Goal: Information Seeking & Learning: Learn about a topic

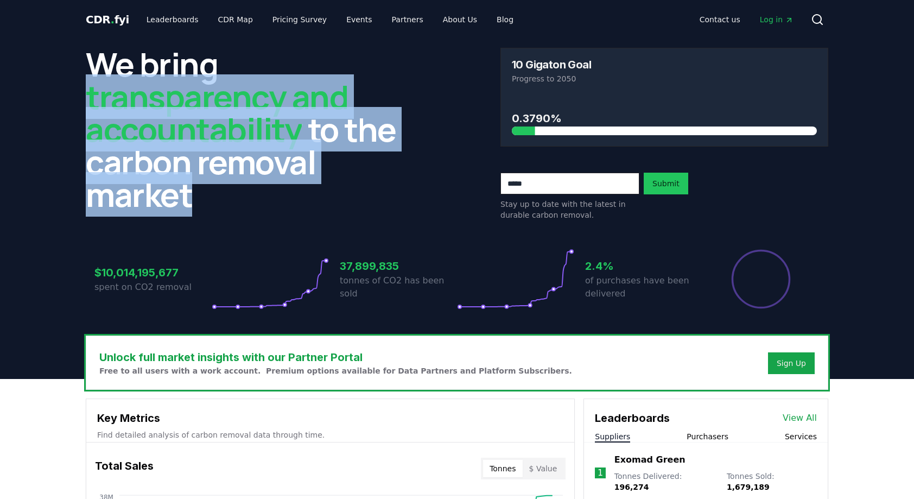
drag, startPoint x: 91, startPoint y: 102, endPoint x: 256, endPoint y: 207, distance: 195.8
click at [256, 207] on h2 "We bring transparency and accountability to the carbon removal market" at bounding box center [250, 129] width 328 height 163
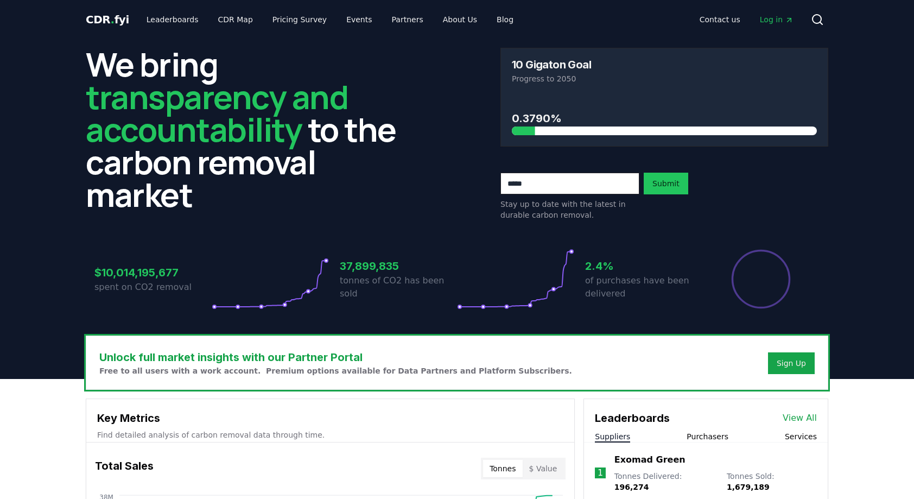
click at [488, 147] on div "We bring transparency and accountability to the carbon removal market 10 Gigato…" at bounding box center [457, 134] width 743 height 173
drag, startPoint x: 587, startPoint y: 264, endPoint x: 625, endPoint y: 302, distance: 53.4
click at [625, 302] on div "2.4% of purchases have been delivered" at bounding box center [643, 279] width 117 height 61
click at [628, 301] on div "2.4% of purchases have been delivered" at bounding box center [643, 279] width 117 height 61
drag, startPoint x: 94, startPoint y: 291, endPoint x: 119, endPoint y: 295, distance: 25.3
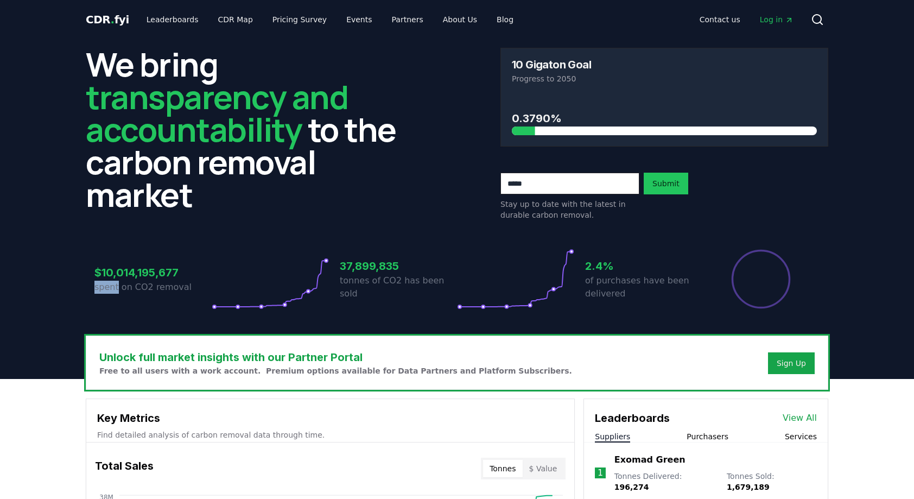
click at [119, 295] on div "$10,014,195,677 spent on CO2 removal" at bounding box center [152, 279] width 117 height 61
drag, startPoint x: 198, startPoint y: 361, endPoint x: 257, endPoint y: 364, distance: 59.8
click at [257, 364] on h3 "Unlock full market insights with our Partner Portal" at bounding box center [335, 357] width 473 height 16
drag, startPoint x: 257, startPoint y: 364, endPoint x: 300, endPoint y: 411, distance: 63.4
click at [300, 411] on h3 "Key Metrics" at bounding box center [330, 418] width 466 height 16
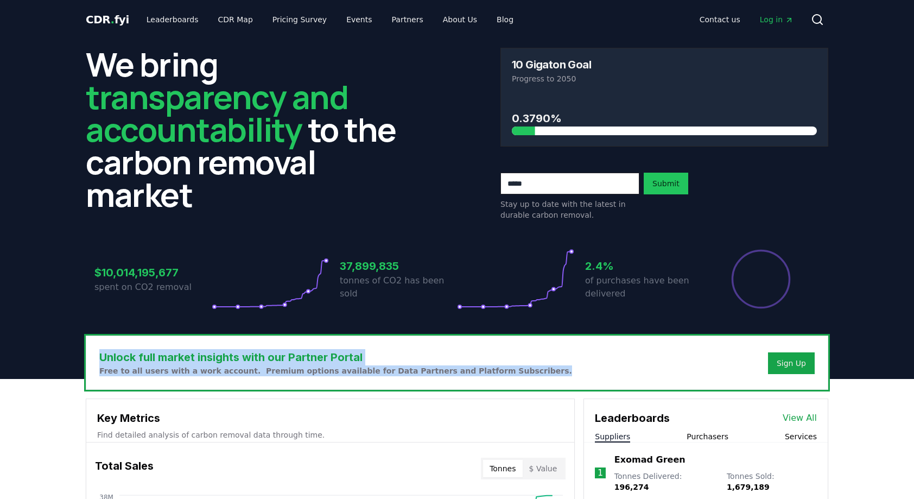
drag, startPoint x: 101, startPoint y: 357, endPoint x: 536, endPoint y: 372, distance: 435.7
click at [536, 372] on div "Unlock full market insights with our Partner Portal Free to all users with a wo…" at bounding box center [457, 362] width 742 height 53
copy div "Unlock full market insights with our Partner Portal Free to all users with a wo…"
click at [799, 364] on div "Sign Up" at bounding box center [791, 363] width 29 height 11
click at [805, 368] on div "Sign Up" at bounding box center [791, 363] width 29 height 11
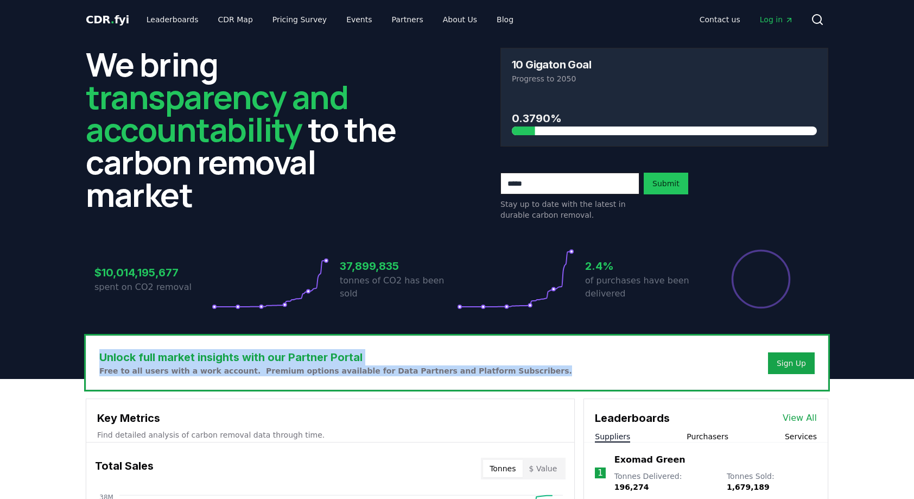
click at [585, 365] on div "Unlock full market insights with our Partner Portal Free to all users with a wo…" at bounding box center [457, 362] width 742 height 53
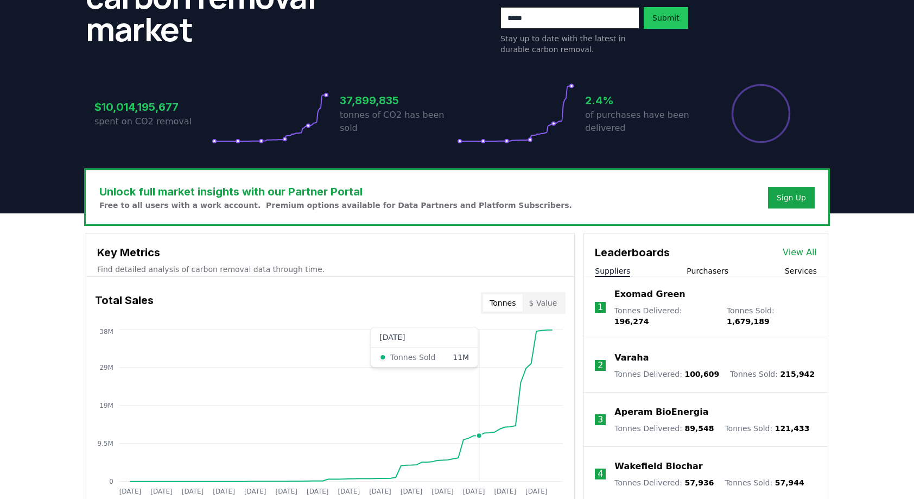
scroll to position [217, 0]
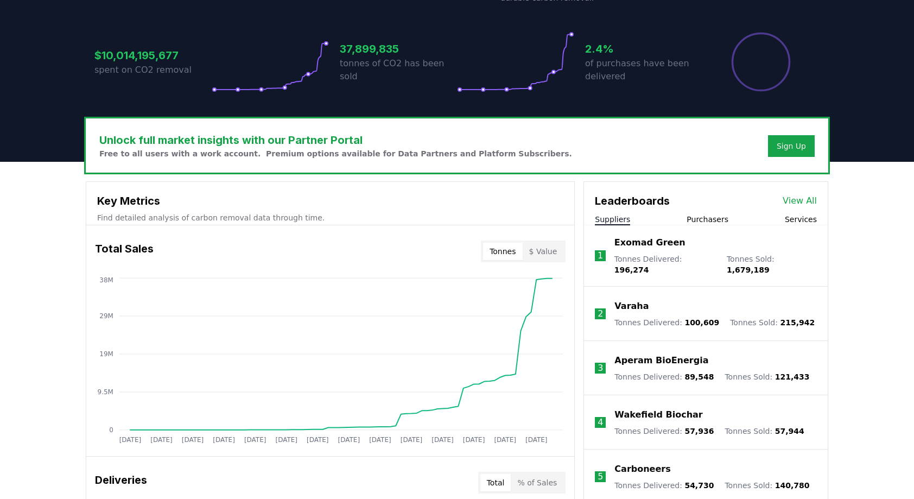
click at [119, 200] on h3 "Key Metrics" at bounding box center [330, 201] width 466 height 16
drag, startPoint x: 99, startPoint y: 201, endPoint x: 316, endPoint y: 218, distance: 217.9
click at [316, 218] on div "Key Metrics Find detailed analysis of carbon removal data through time." at bounding box center [330, 203] width 488 height 43
copy div "Key Metrics Find detailed analysis of carbon removal data through time."
click at [390, 257] on div "Total Sales Tonnes $ Value" at bounding box center [330, 251] width 488 height 39
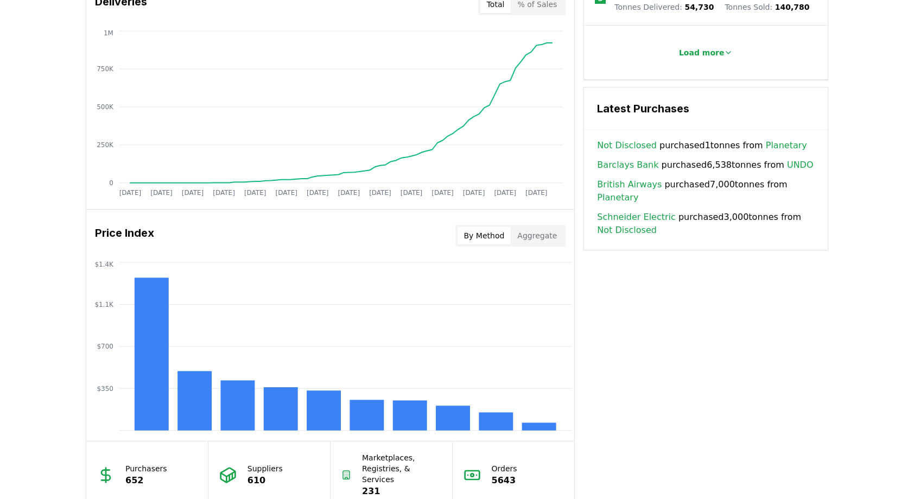
scroll to position [760, 0]
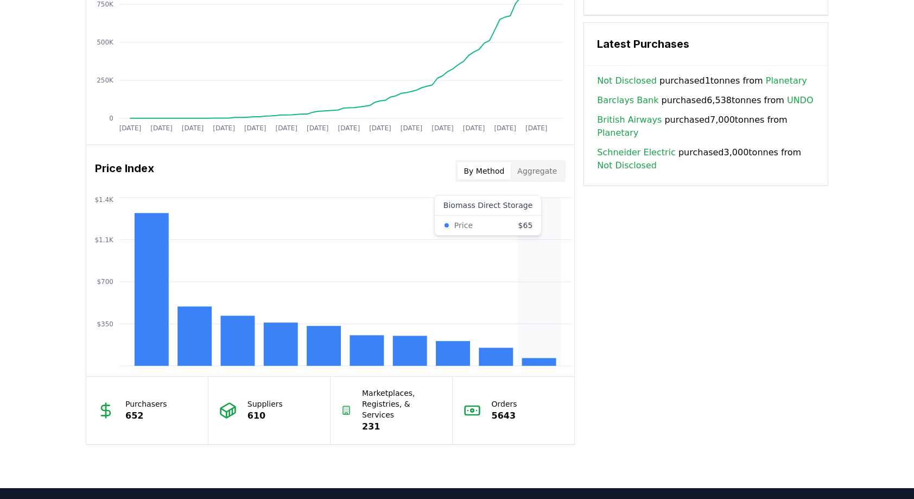
click at [555, 218] on icon "$350 $700 $1.1K $1.4K" at bounding box center [330, 282] width 488 height 174
click at [649, 197] on div "Key Metrics Find detailed analysis of carbon removal data through time. Total S…" at bounding box center [457, 41] width 743 height 806
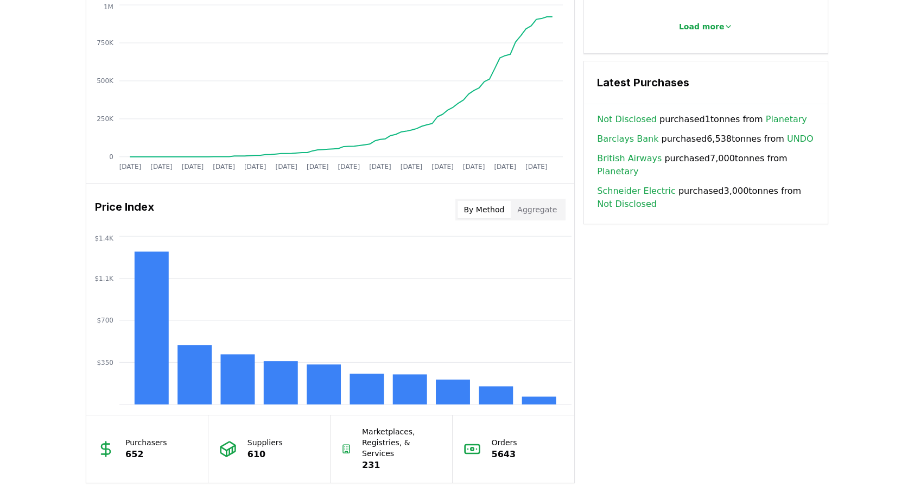
scroll to position [706, 0]
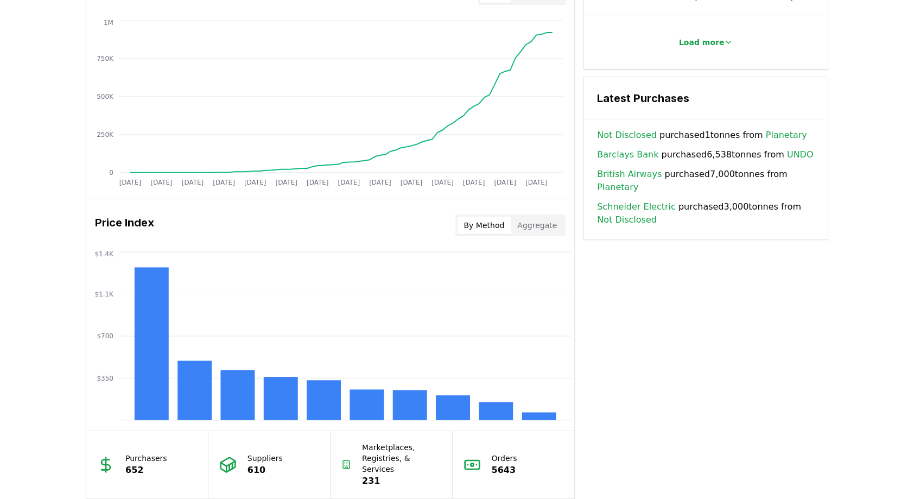
click at [788, 148] on link "UNDO" at bounding box center [800, 154] width 27 height 13
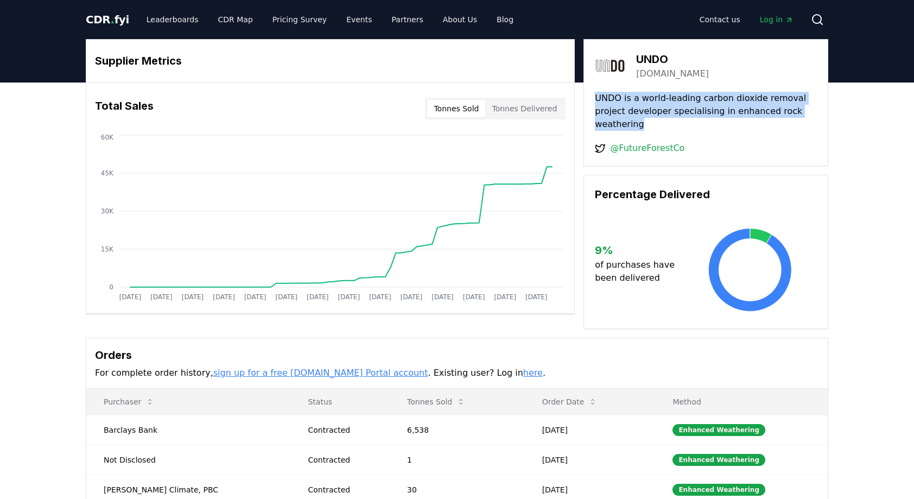
drag, startPoint x: 643, startPoint y: 129, endPoint x: 592, endPoint y: 99, distance: 58.9
click at [592, 99] on div "UNDO un-do.com UNDO is a world-leading carbon dioxide removal project developer…" at bounding box center [706, 102] width 245 height 127
copy p "UNDO is a world-leading carbon dioxide removal project developer specialising i…"
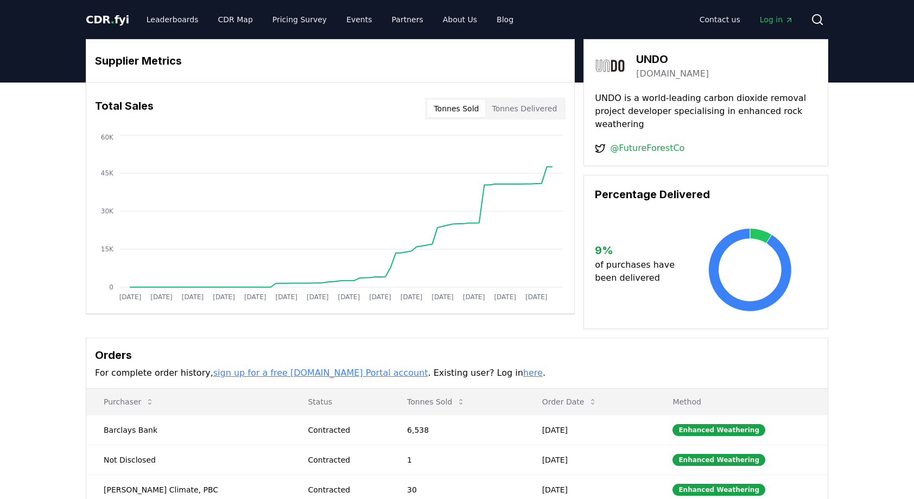
click at [760, 149] on div "@FutureForestCo" at bounding box center [706, 148] width 222 height 13
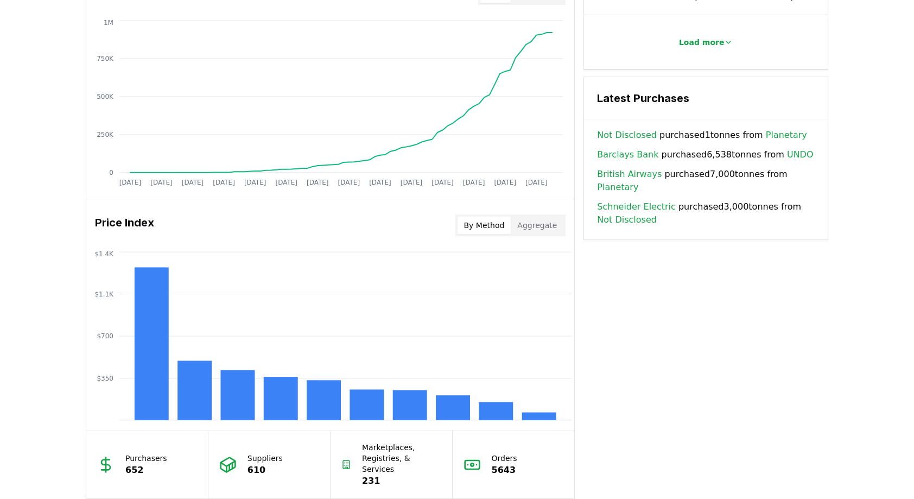
scroll to position [651, 0]
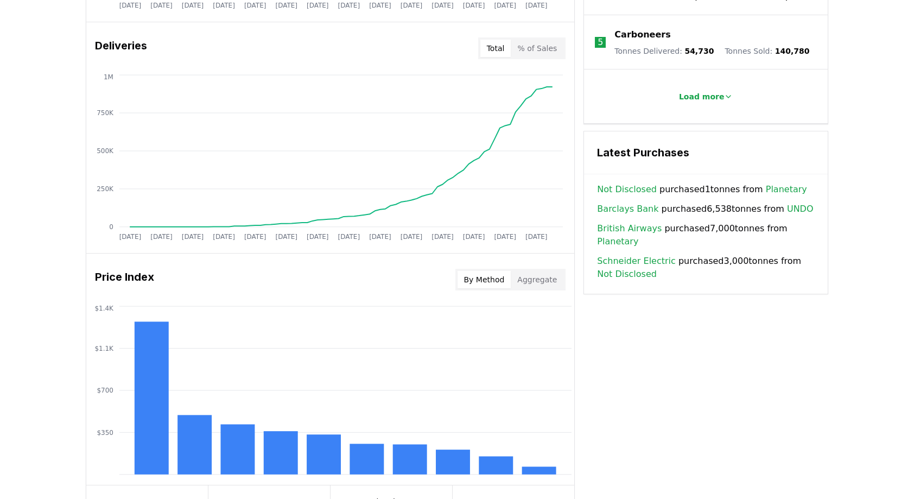
click at [638, 235] on link "Planetary" at bounding box center [617, 241] width 41 height 13
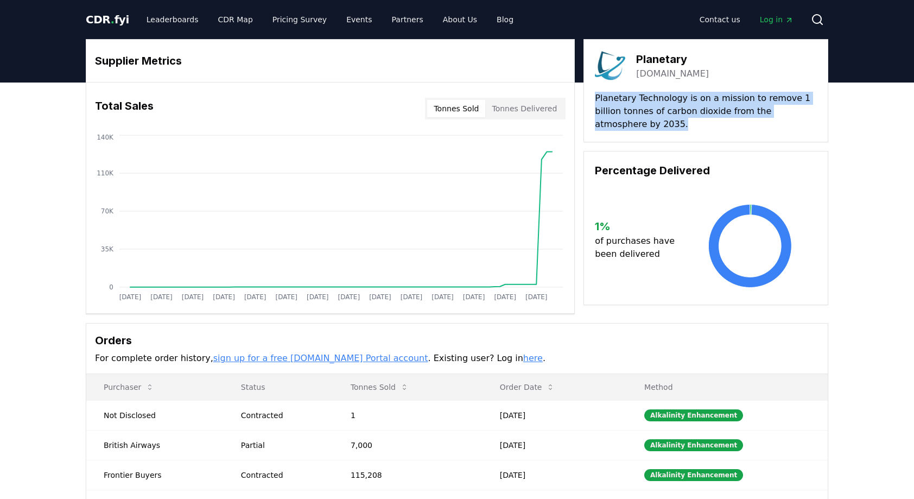
drag, startPoint x: 596, startPoint y: 98, endPoint x: 819, endPoint y: 116, distance: 223.9
click at [819, 116] on div "Planetary planetarytech.com Planetary Technology is on a mission to remove 1 bi…" at bounding box center [706, 90] width 245 height 103
copy p "Planetary Technology is on a mission to remove 1 billion tonnes of carbon dioxi…"
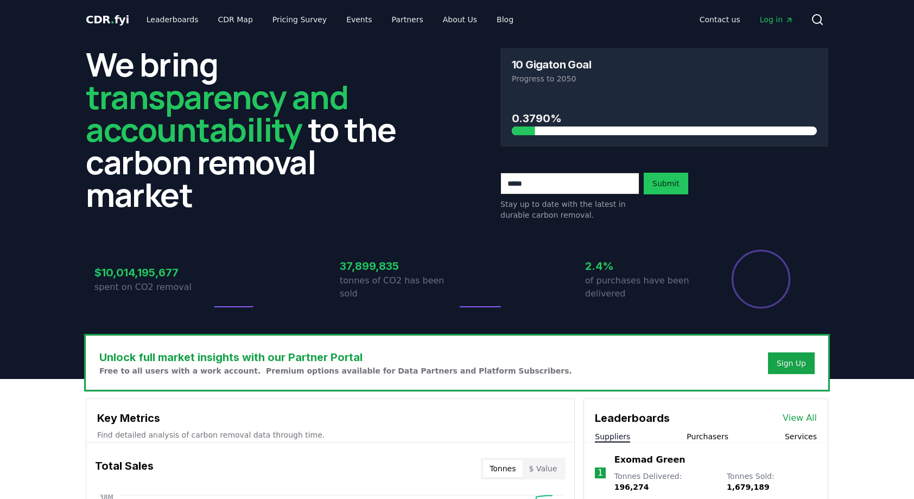
scroll to position [651, 0]
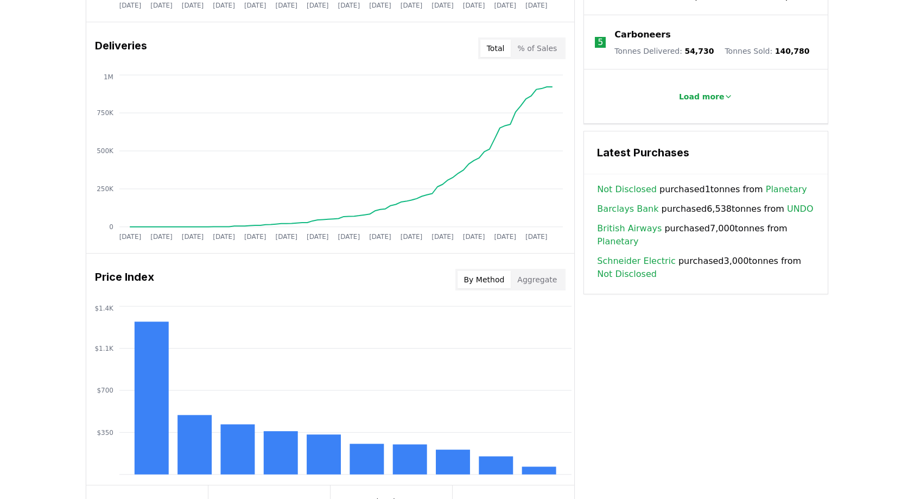
click at [624, 268] on link "Not Disclosed" at bounding box center [627, 274] width 60 height 13
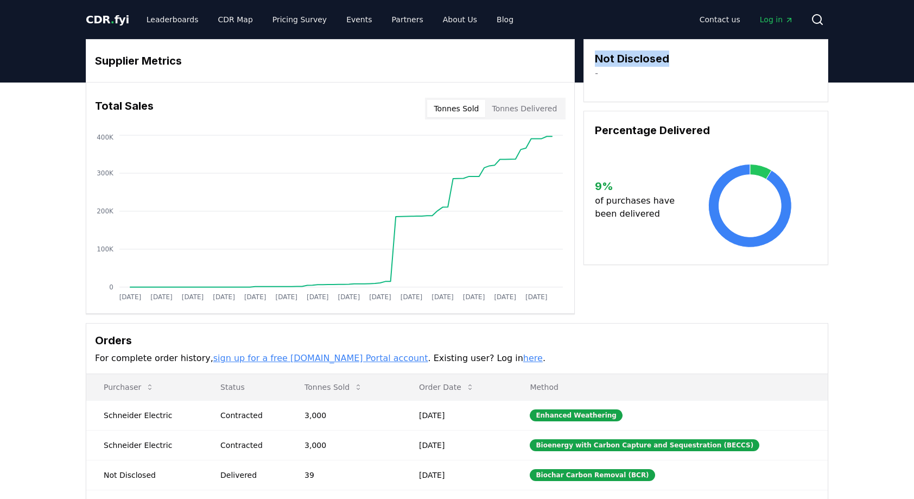
drag, startPoint x: 597, startPoint y: 60, endPoint x: 680, endPoint y: 56, distance: 82.6
click at [680, 56] on div "Not Disclosed -" at bounding box center [706, 64] width 222 height 29
drag, startPoint x: 680, startPoint y: 56, endPoint x: 667, endPoint y: 64, distance: 14.6
click at [668, 64] on h3 "Not Disclosed" at bounding box center [632, 58] width 74 height 16
click at [617, 61] on h3 "Not Disclosed" at bounding box center [632, 58] width 74 height 16
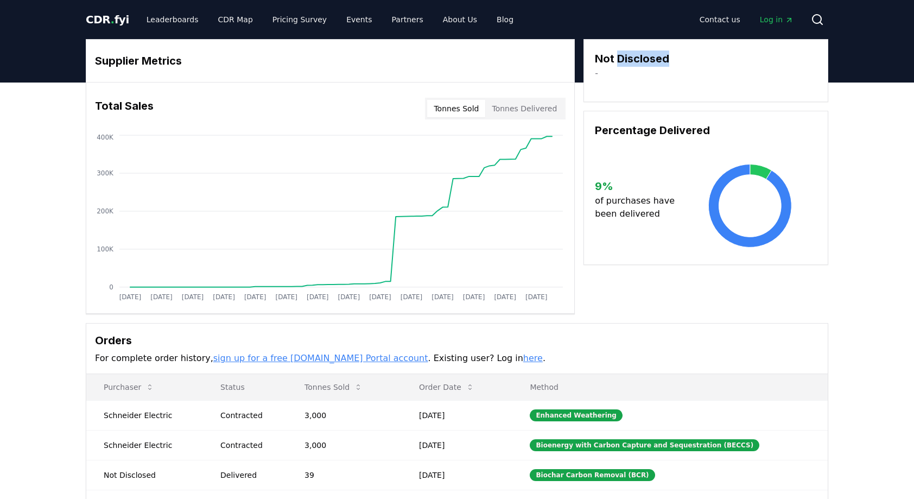
drag, startPoint x: 617, startPoint y: 61, endPoint x: 673, endPoint y: 57, distance: 56.6
click at [673, 57] on div "Not Disclosed -" at bounding box center [706, 64] width 222 height 29
copy h3 "Disclosed"
drag, startPoint x: -2, startPoint y: 67, endPoint x: 0, endPoint y: 155, distance: 87.4
click at [0, 155] on html "CDR . fyi Leaderboards CDR Map Pricing Survey Events Partners About Us Blog Con…" at bounding box center [457, 384] width 914 height 768
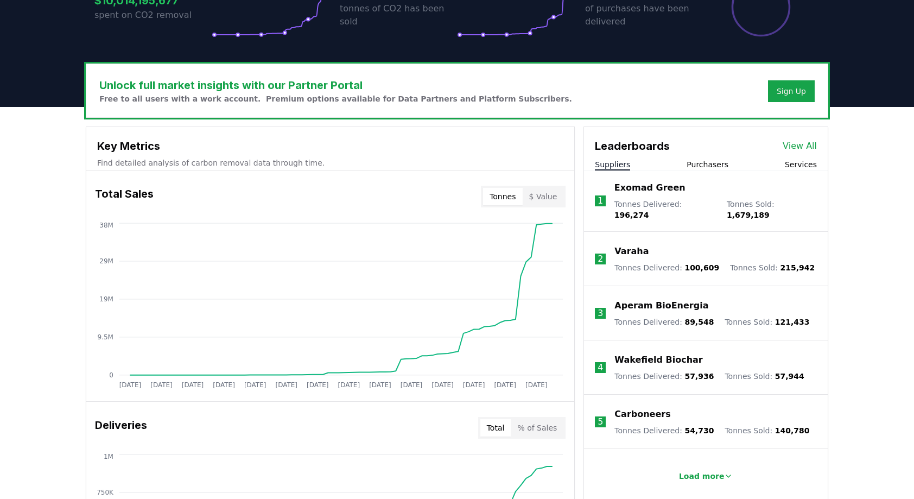
scroll to position [271, 0]
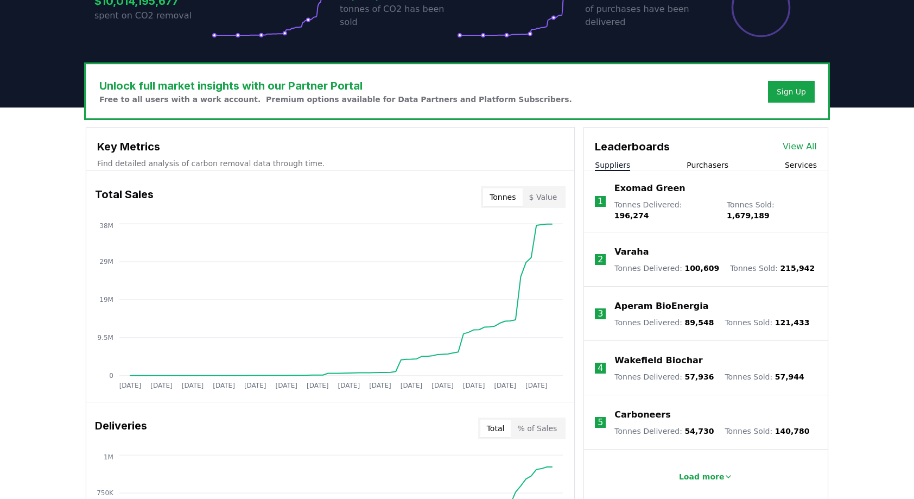
click at [674, 300] on p "Aperam BioEnergia" at bounding box center [662, 306] width 94 height 13
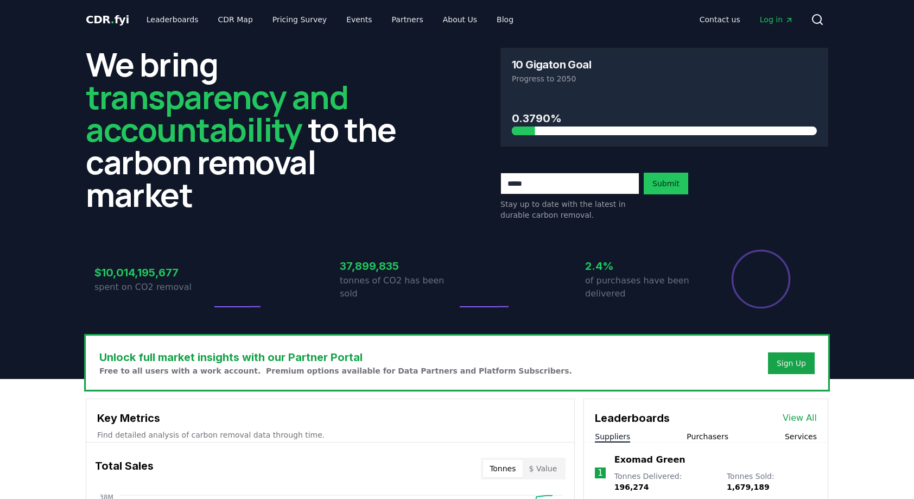
scroll to position [270, 0]
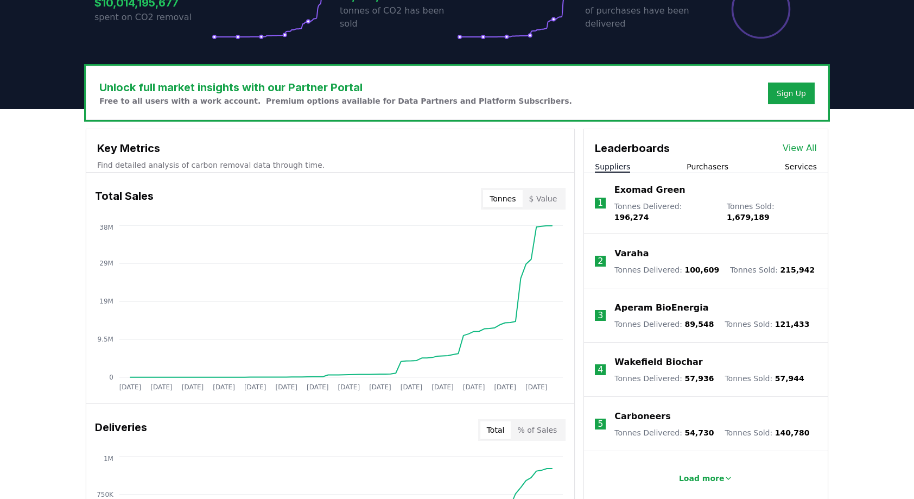
click at [657, 356] on p "Wakefield Biochar" at bounding box center [659, 362] width 88 height 13
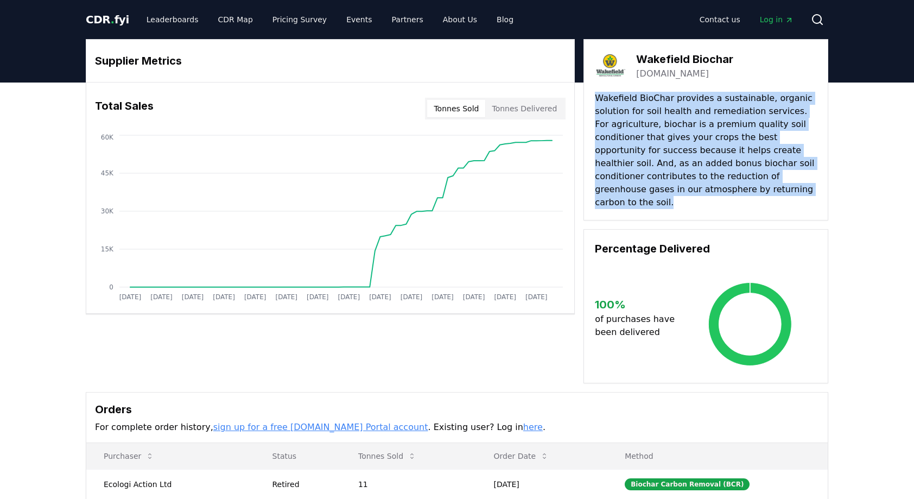
drag, startPoint x: 596, startPoint y: 99, endPoint x: 722, endPoint y: 187, distance: 153.6
click at [722, 187] on p "Wakefield BioChar provides a sustainable, organic solution for soil health and …" at bounding box center [706, 150] width 222 height 117
copy p "Wakefield BioChar provides a sustainable, organic solution for soil health and …"
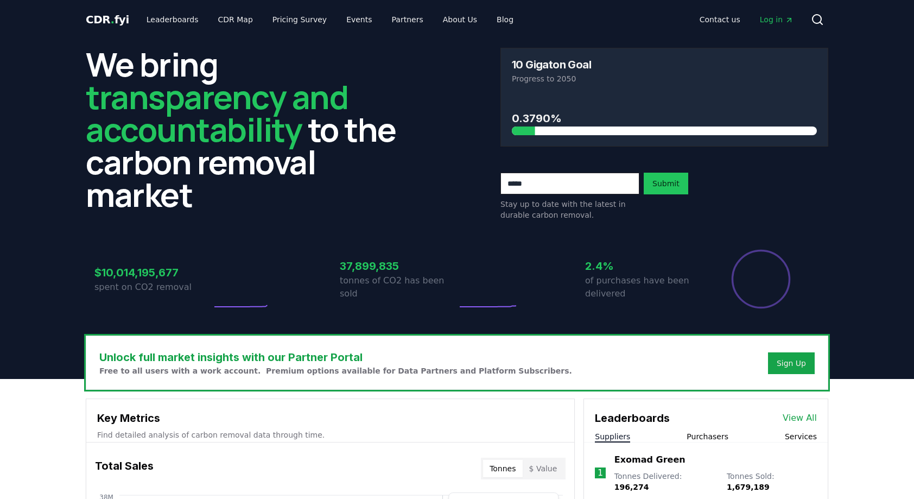
scroll to position [270, 0]
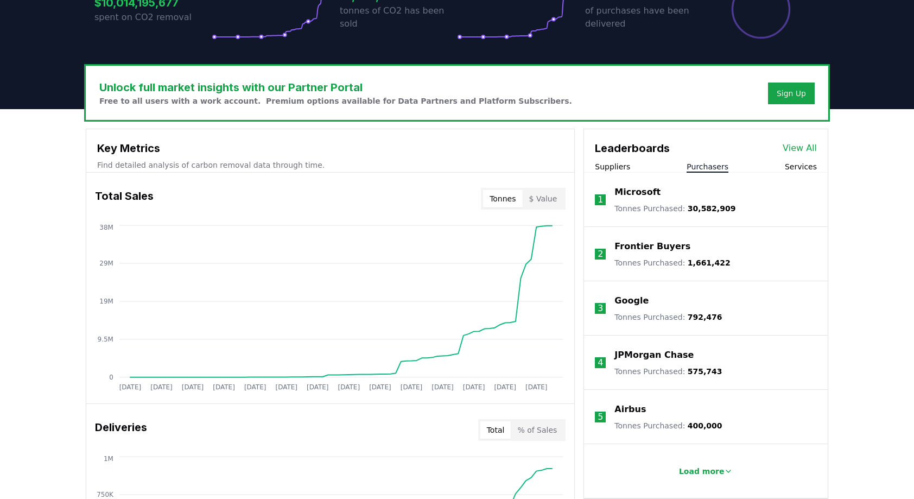
click at [711, 167] on button "Purchasers" at bounding box center [708, 166] width 42 height 11
click at [801, 166] on button "Services" at bounding box center [801, 166] width 32 height 11
click at [656, 187] on p "Carbonfuture" at bounding box center [647, 192] width 65 height 13
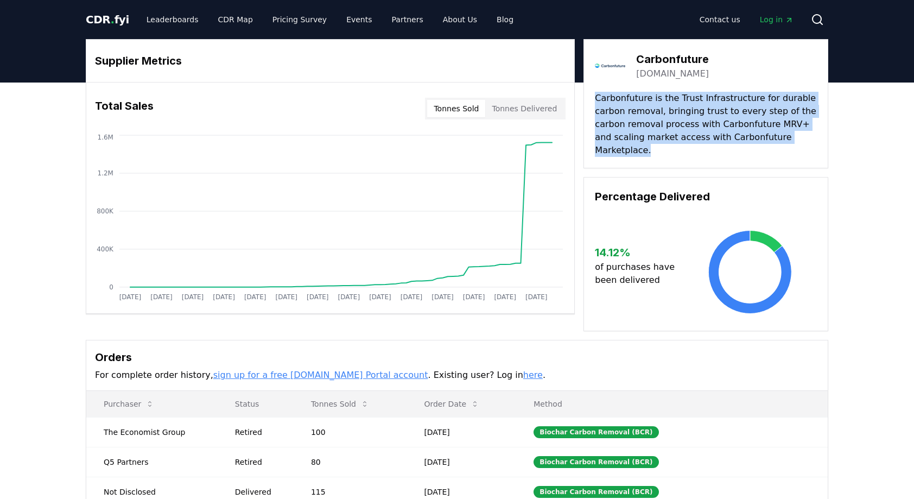
drag, startPoint x: 593, startPoint y: 96, endPoint x: 813, endPoint y: 154, distance: 228.0
click at [813, 154] on div "Carbonfuture carbonfuture.earth Carbonfuture is the Trust Infrastructure for du…" at bounding box center [706, 103] width 245 height 129
copy p "Carbonfuture is the Trust Infrastructure for durable carbon removal, bringing t…"
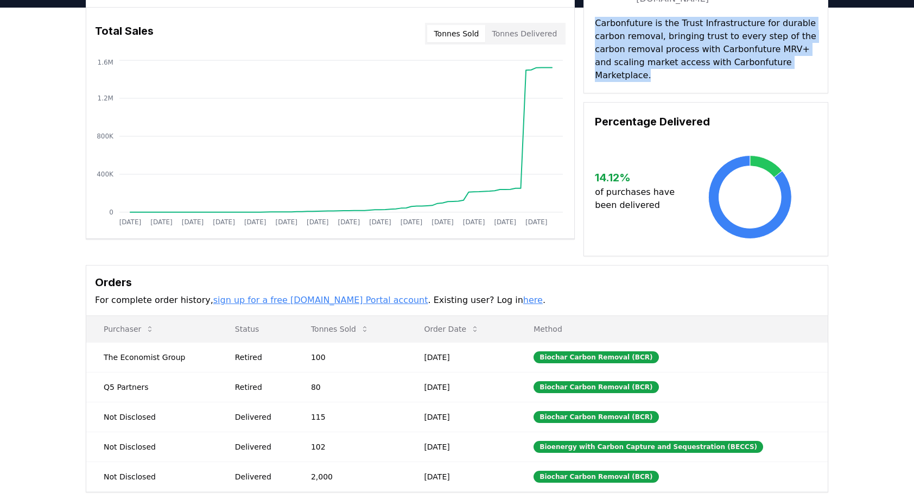
scroll to position [109, 0]
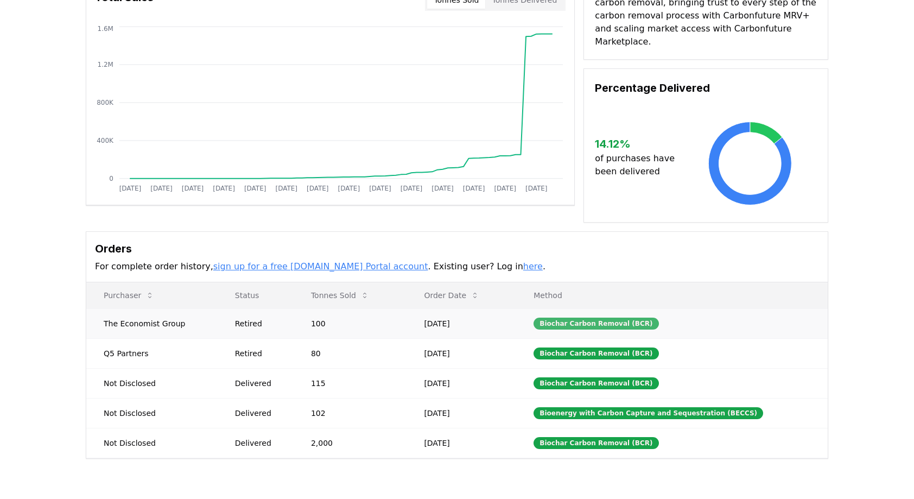
click at [580, 318] on div "Biochar Carbon Removal (BCR)" at bounding box center [596, 324] width 125 height 12
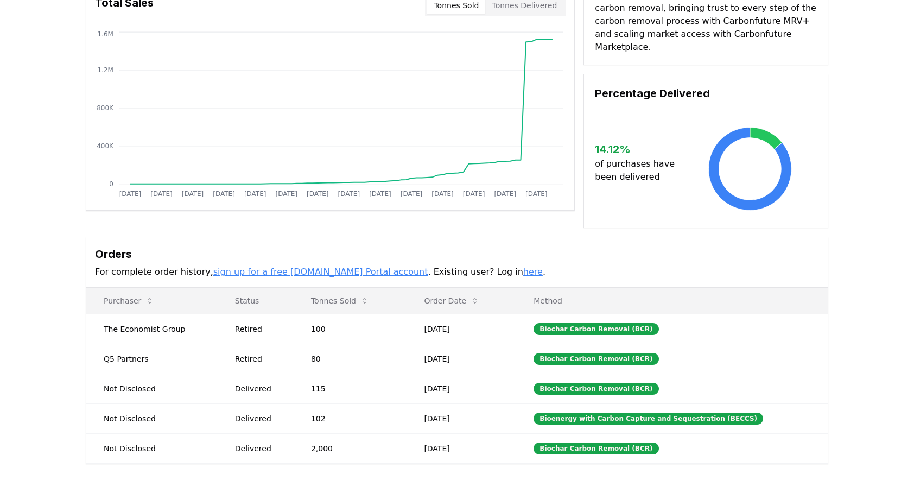
scroll to position [0, 0]
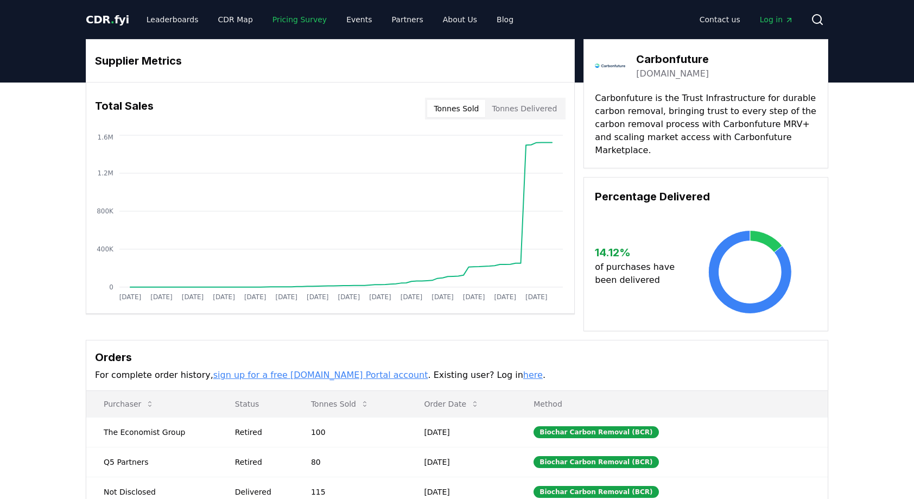
click at [302, 21] on link "Pricing Survey" at bounding box center [300, 20] width 72 height 20
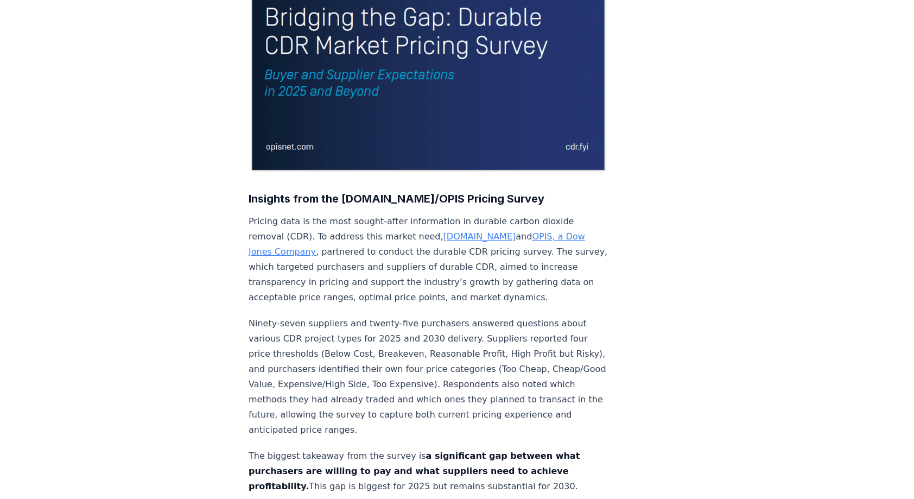
scroll to position [217, 0]
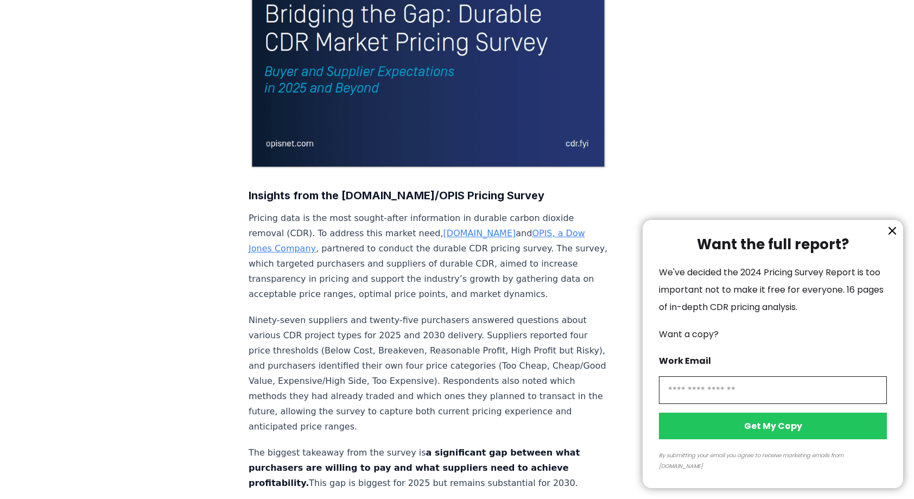
click at [889, 237] on icon "information" at bounding box center [892, 230] width 13 height 13
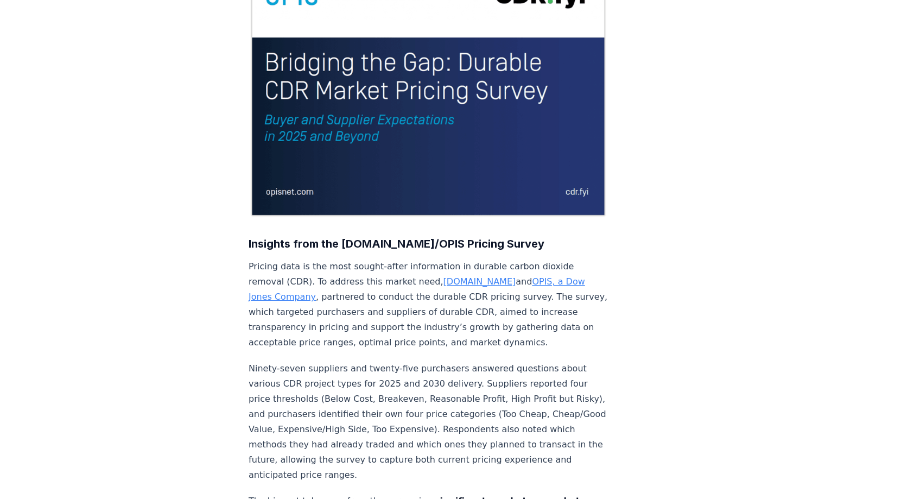
scroll to position [207, 0]
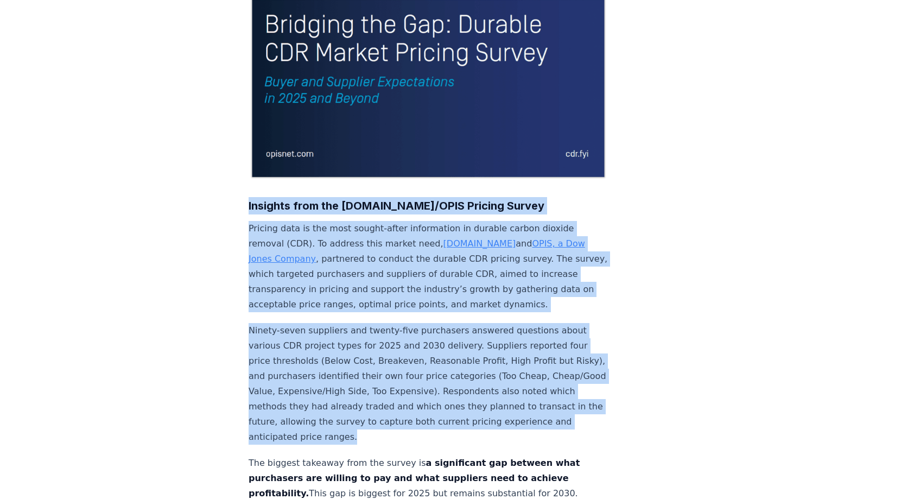
drag, startPoint x: 248, startPoint y: 174, endPoint x: 490, endPoint y: 403, distance: 333.4
copy div "Insights from the CDR.fyi/OPIS Pricing Survey Pricing data is the most sought-a…"
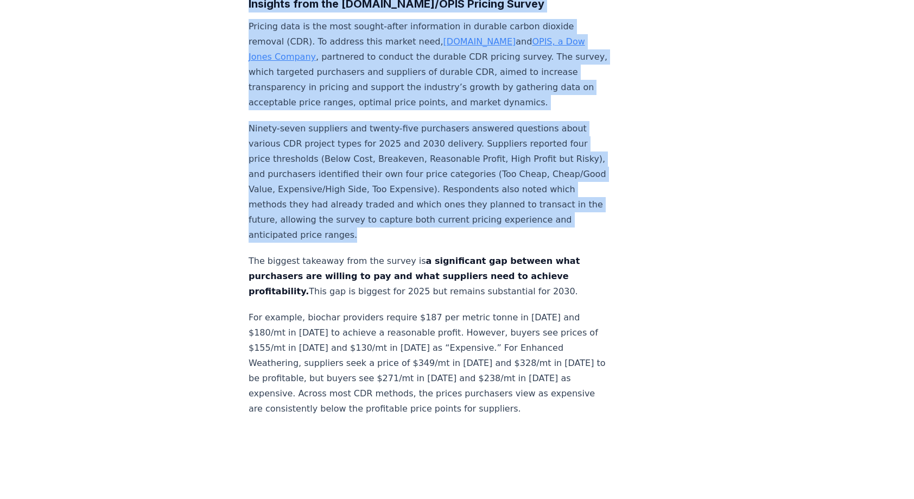
scroll to position [478, 0]
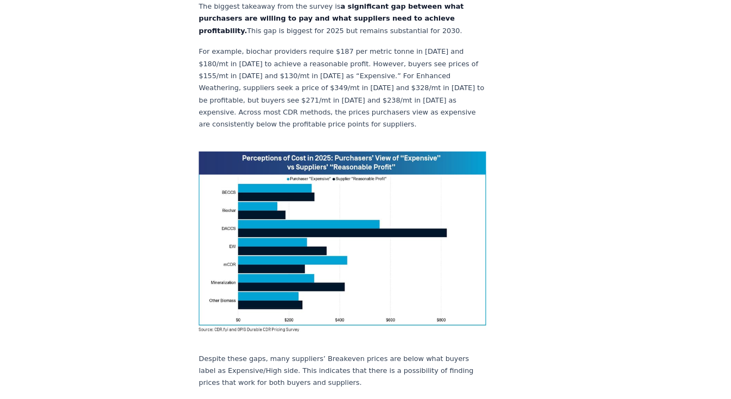
scroll to position [750, 0]
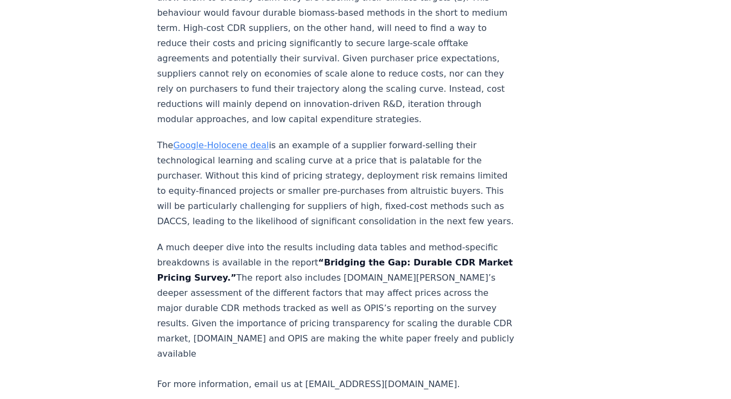
scroll to position [1794, 0]
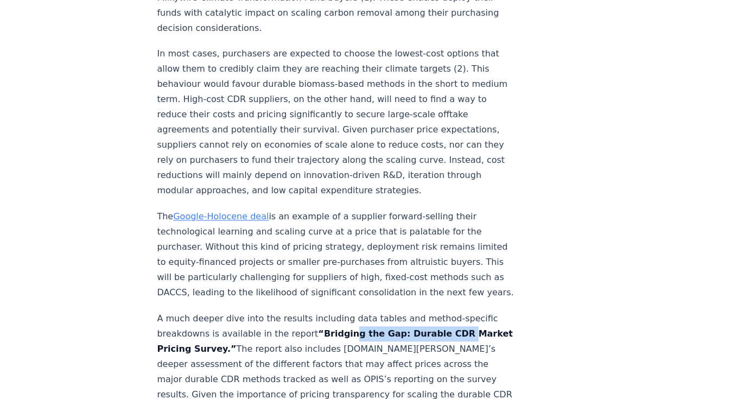
drag, startPoint x: 333, startPoint y: 306, endPoint x: 458, endPoint y: 308, distance: 124.9
click at [458, 312] on p "A much deeper dive into the results including data tables and method-specific b…" at bounding box center [336, 388] width 359 height 152
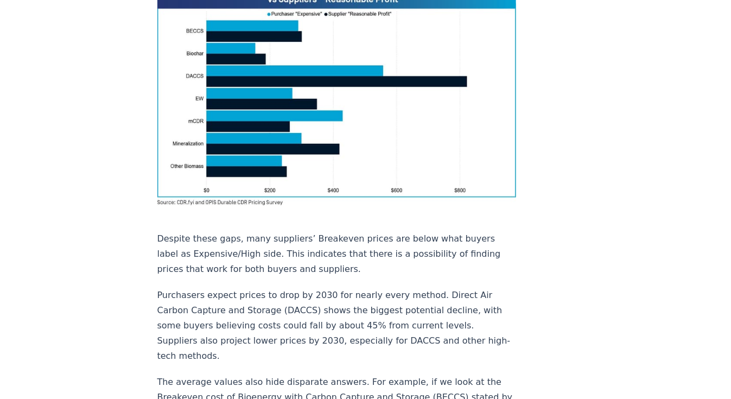
scroll to position [709, 0]
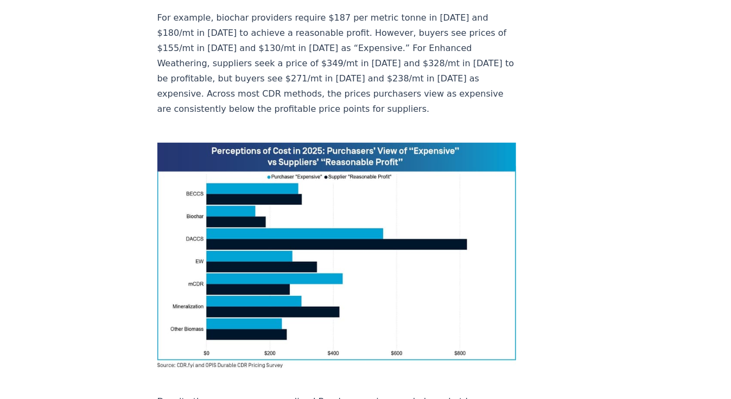
drag, startPoint x: 216, startPoint y: 209, endPoint x: 649, endPoint y: 176, distance: 434.5
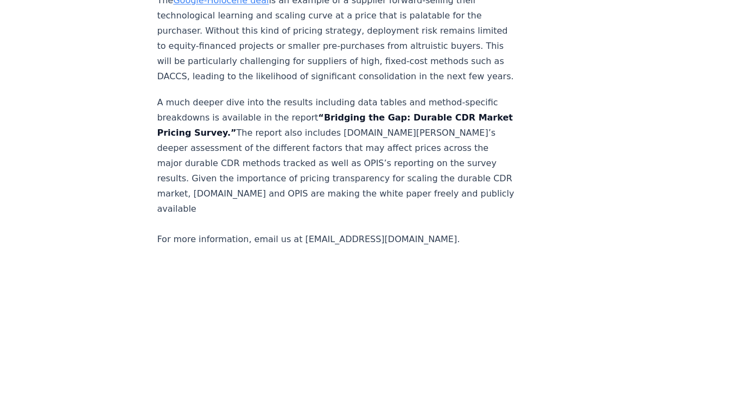
scroll to position [1925, 0]
